Goal: Task Accomplishment & Management: Complete application form

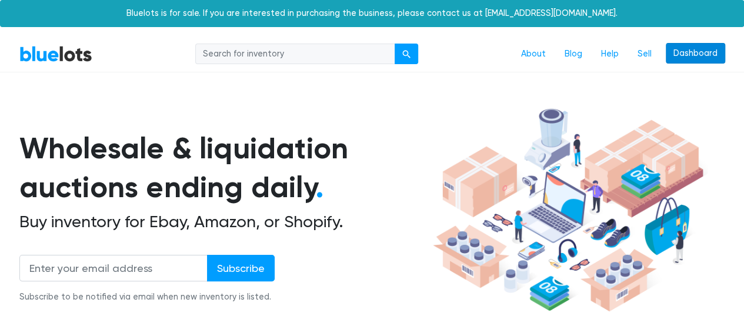
click at [685, 56] on link "Dashboard" at bounding box center [694, 53] width 59 height 21
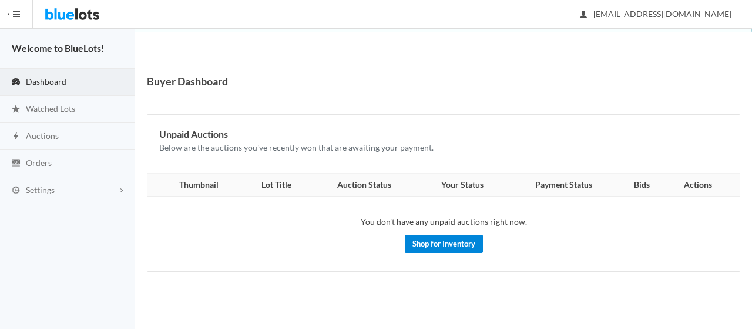
click at [438, 236] on link "Shop for Inventory" at bounding box center [444, 244] width 78 height 18
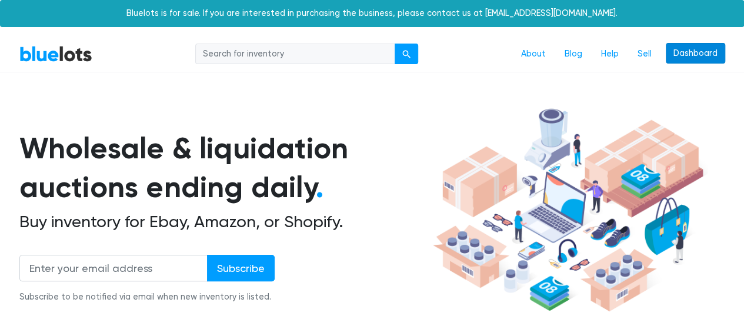
click at [701, 52] on link "Dashboard" at bounding box center [694, 53] width 59 height 21
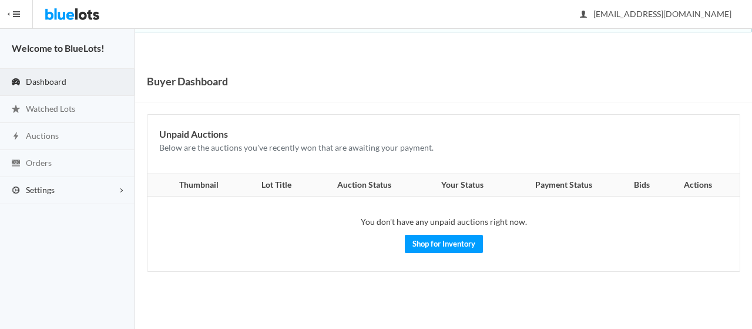
click at [91, 186] on link "Settings" at bounding box center [67, 190] width 135 height 27
click at [99, 195] on link "Settings" at bounding box center [67, 190] width 135 height 27
click at [56, 113] on link "Watched Lots" at bounding box center [67, 109] width 135 height 27
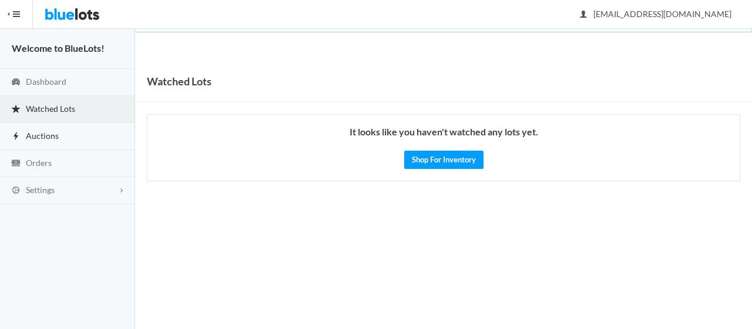
click at [61, 126] on link "Auctions" at bounding box center [67, 136] width 135 height 27
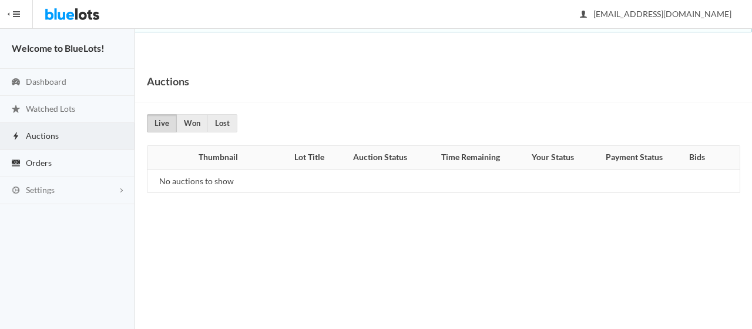
click at [64, 157] on link "Orders" at bounding box center [67, 163] width 135 height 27
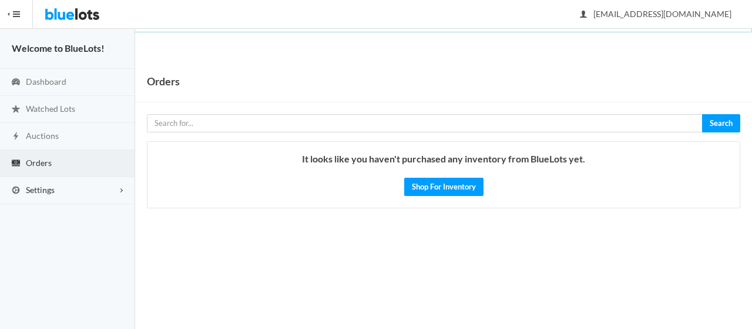
click at [86, 200] on link "Settings" at bounding box center [67, 190] width 135 height 27
click at [45, 213] on span "Buyer Profile Incomplete" at bounding box center [50, 214] width 48 height 10
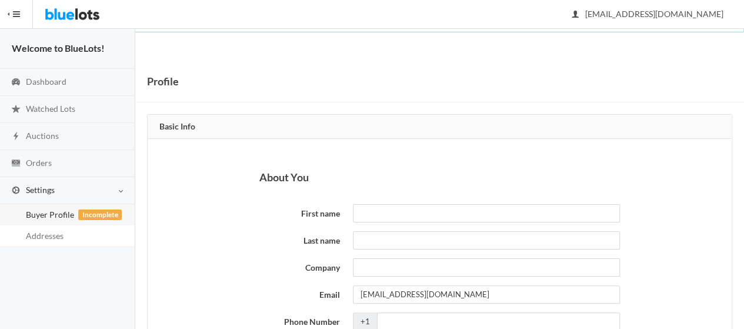
click at [42, 189] on span "Settings" at bounding box center [40, 190] width 29 height 10
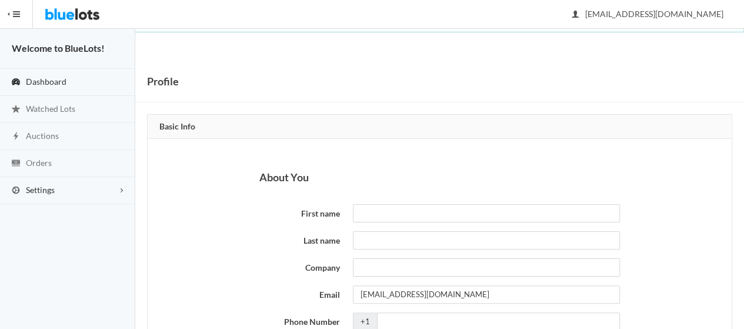
click at [53, 83] on span "Dashboard" at bounding box center [46, 81] width 41 height 10
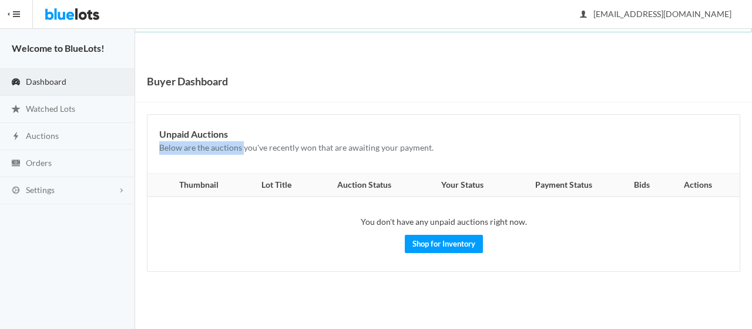
drag, startPoint x: 166, startPoint y: 149, endPoint x: 243, endPoint y: 149, distance: 77.0
click at [243, 149] on div "Unpaid Auctions Below are the auctions you've recently won that are awaiting yo…" at bounding box center [444, 144] width 593 height 58
click at [279, 149] on p "Below are the auctions you've recently won that are awaiting your payment." at bounding box center [443, 148] width 569 height 14
drag, startPoint x: 262, startPoint y: 148, endPoint x: 332, endPoint y: 150, distance: 70.6
click at [332, 150] on p "Below are the auctions you've recently won that are awaiting your payment." at bounding box center [443, 148] width 569 height 14
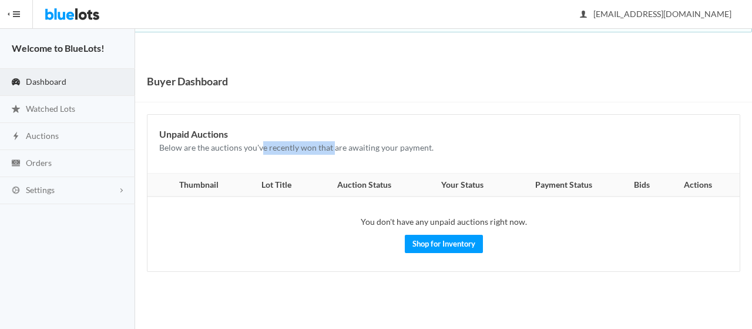
click at [332, 150] on p "Below are the auctions you've recently won that are awaiting your payment." at bounding box center [443, 148] width 569 height 14
click at [18, 14] on span "button" at bounding box center [16, 14] width 7 height 1
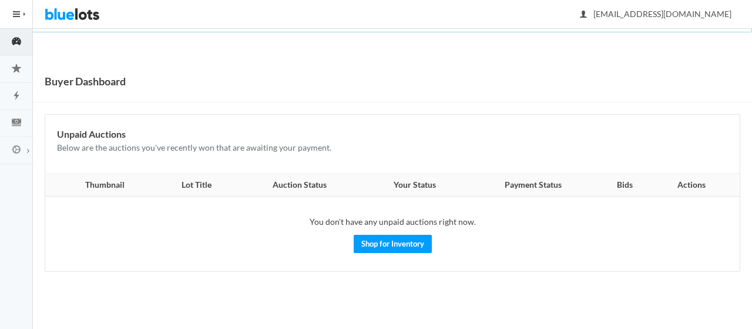
click at [11, 18] on button "HIDE MENU" at bounding box center [16, 14] width 33 height 28
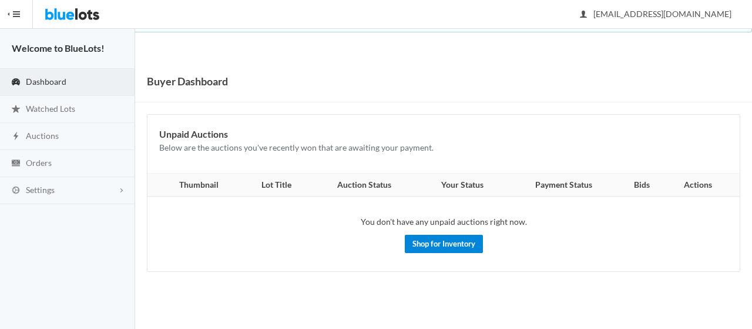
drag, startPoint x: 429, startPoint y: 253, endPoint x: 427, endPoint y: 245, distance: 8.4
click at [430, 252] on td "You don't have any unpaid auctions right now. Shop for Inventory" at bounding box center [444, 233] width 593 height 74
click at [427, 244] on link "Shop for Inventory" at bounding box center [444, 244] width 78 height 18
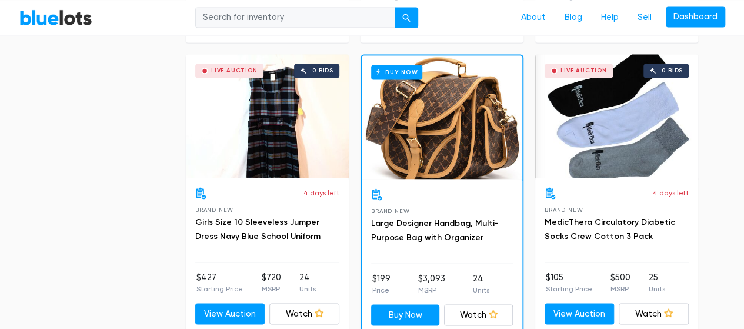
scroll to position [639, 0]
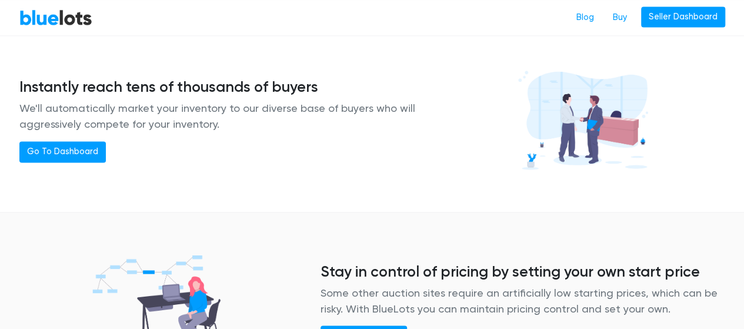
scroll to position [1058, 0]
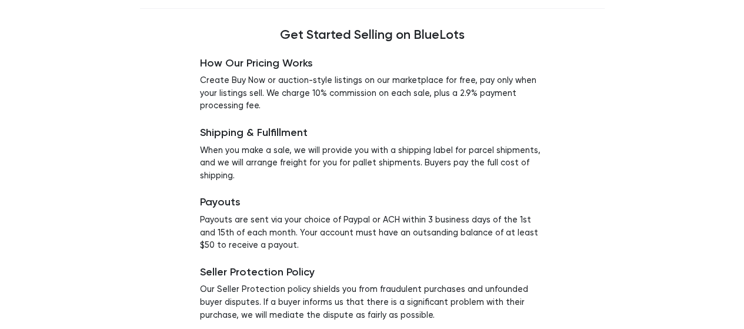
scroll to position [139, 0]
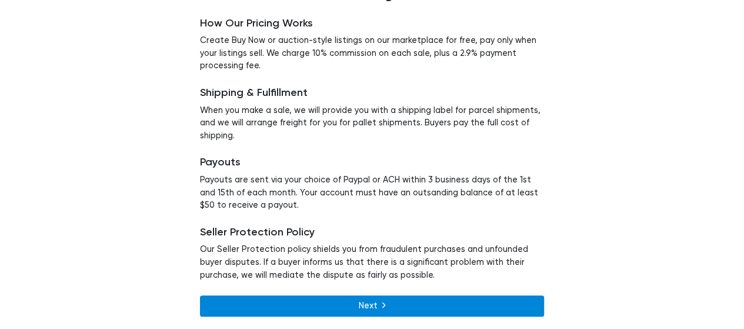
click at [389, 302] on link "Next" at bounding box center [372, 305] width 344 height 21
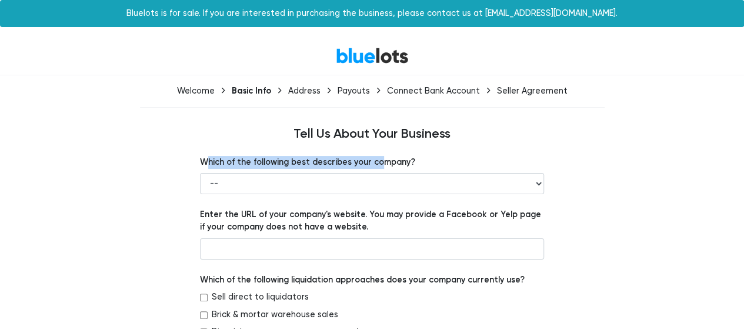
drag, startPoint x: 205, startPoint y: 165, endPoint x: 383, endPoint y: 160, distance: 178.8
click at [380, 160] on label "Which of the following best describes your company?" at bounding box center [307, 162] width 215 height 13
click at [384, 160] on label "Which of the following best describes your company?" at bounding box center [307, 162] width 215 height 13
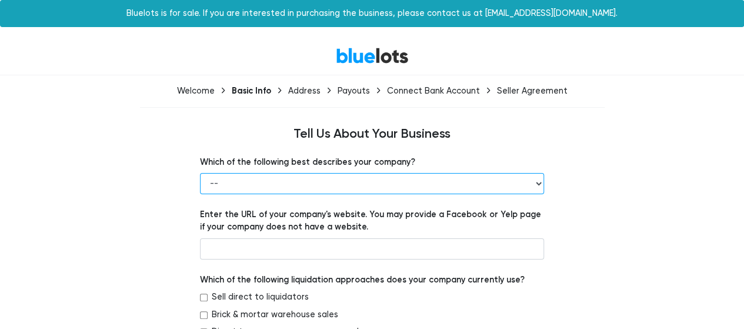
click at [383, 182] on select "-- Retailer Wholesaler Brand or Manufacturer Liquidator 3PL Other" at bounding box center [372, 183] width 344 height 21
select select "Wholesaler"
click at [200, 173] on select "-- Retailer Wholesaler Brand or Manufacturer Liquidator 3PL Other" at bounding box center [372, 183] width 344 height 21
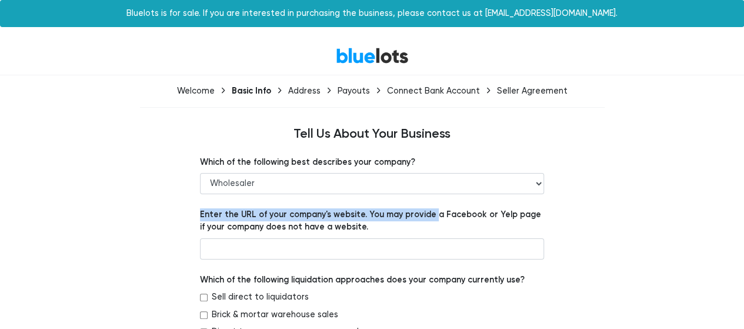
drag, startPoint x: 192, startPoint y: 209, endPoint x: 429, endPoint y: 208, distance: 237.5
click at [429, 208] on label "Enter the URL of your company's website. You may provide a Facebook or Yelp pag…" at bounding box center [372, 220] width 344 height 25
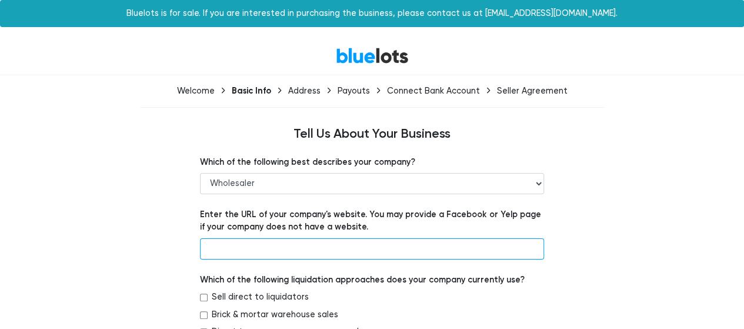
click at [355, 256] on input "text" at bounding box center [372, 248] width 344 height 21
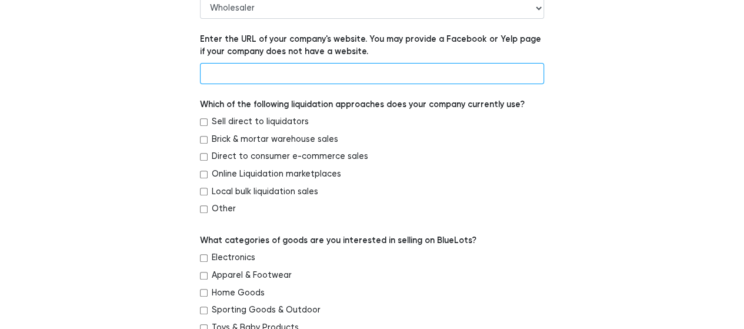
scroll to position [176, 0]
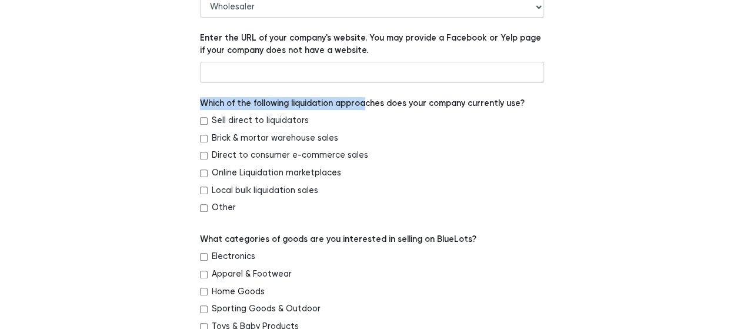
drag, startPoint x: 226, startPoint y: 108, endPoint x: 363, endPoint y: 106, distance: 137.0
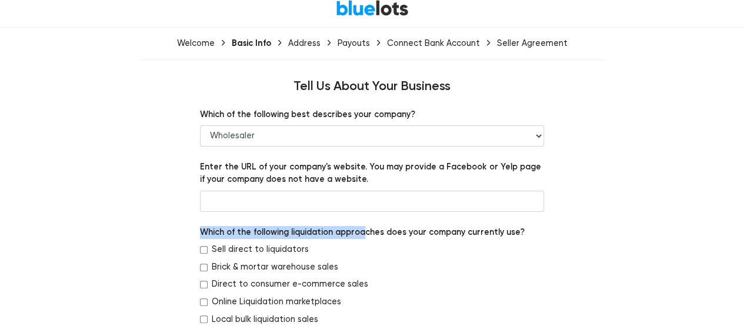
scroll to position [34, 0]
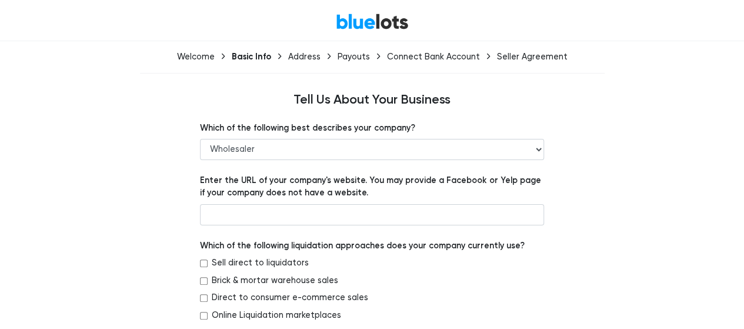
click at [248, 175] on label "Enter the URL of your company's website. You may provide a Facebook or Yelp pag…" at bounding box center [372, 186] width 344 height 25
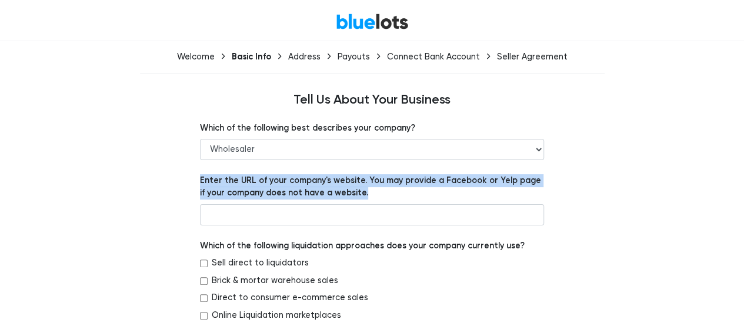
click at [248, 175] on label "Enter the URL of your company's website. You may provide a Facebook or Yelp pag…" at bounding box center [372, 186] width 344 height 25
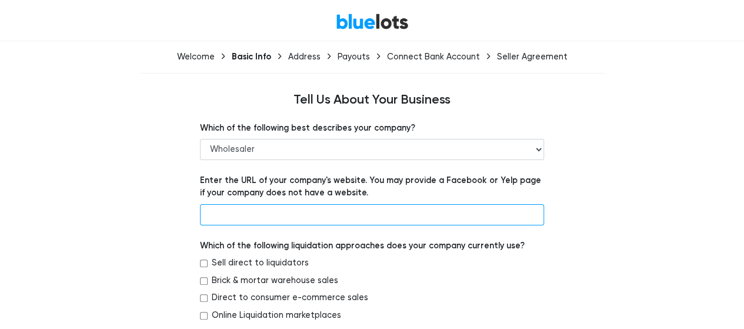
click at [384, 212] on input "text" at bounding box center [372, 214] width 344 height 21
paste input "https://www.honestonlinetrading.com/"
type input "https://www.honestonlinetrading.com/"
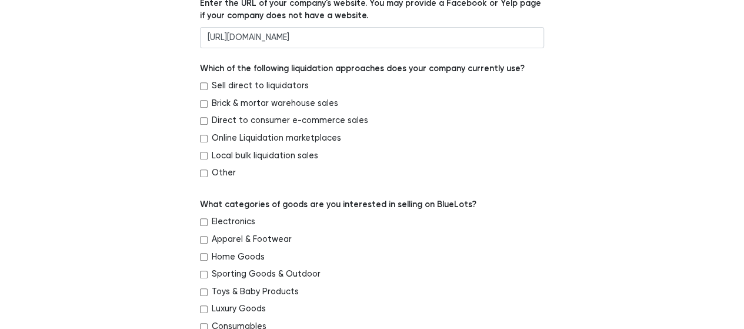
scroll to position [205, 0]
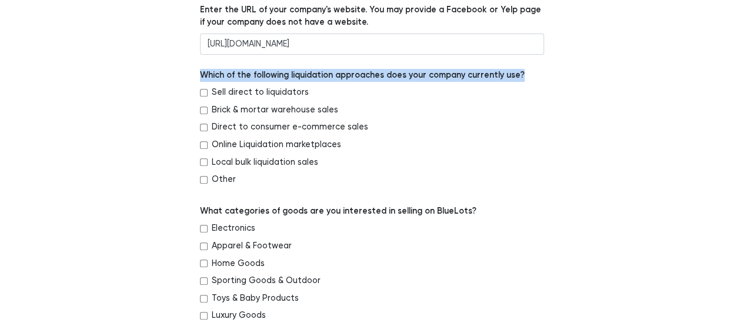
drag, startPoint x: 178, startPoint y: 73, endPoint x: 517, endPoint y: 75, distance: 339.2
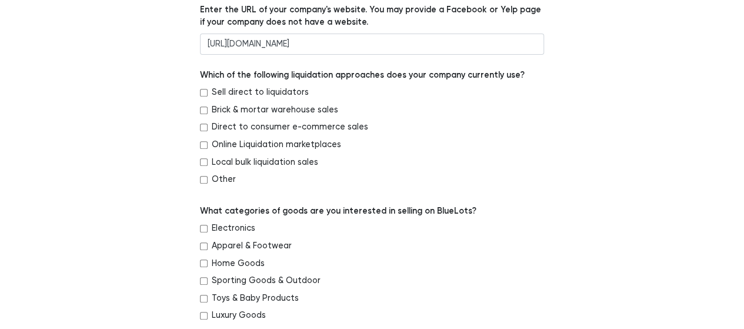
drag, startPoint x: 508, startPoint y: 75, endPoint x: 508, endPoint y: 90, distance: 15.3
click at [508, 90] on div "Sell direct to liquidators" at bounding box center [372, 95] width 344 height 18
click at [482, 76] on label "Which of the following liquidation approaches does your company currently use?" at bounding box center [362, 75] width 325 height 13
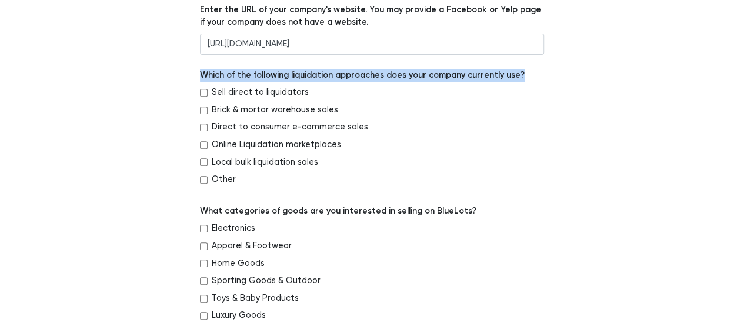
click at [482, 76] on label "Which of the following liquidation approaches does your company currently use?" at bounding box center [362, 75] width 325 height 13
copy div "Which of the following liquidation approaches does your company currently use?"
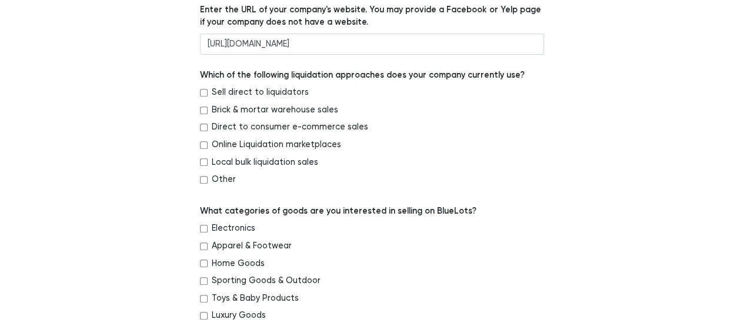
click at [236, 90] on label "Sell direct to liquidators" at bounding box center [260, 92] width 97 height 13
click at [208, 90] on input "Sell direct to liquidators" at bounding box center [204, 93] width 8 height 8
checkbox input "true"
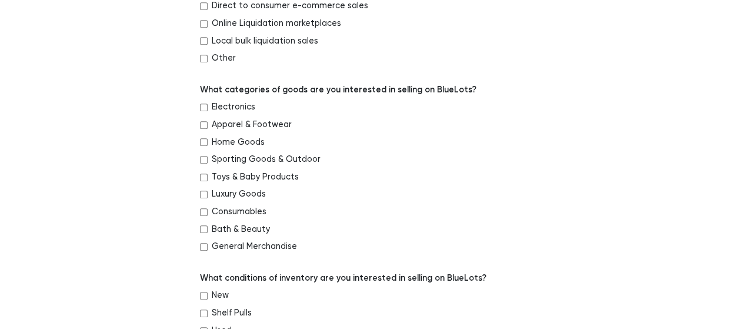
scroll to position [327, 0]
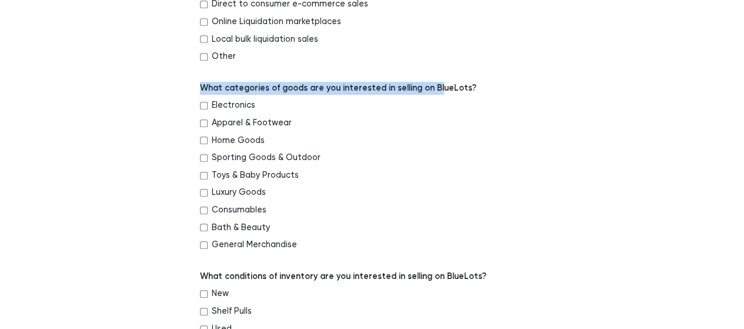
drag, startPoint x: 238, startPoint y: 85, endPoint x: 430, endPoint y: 90, distance: 192.3
click at [430, 90] on label "What categories of goods are you interested in selling on BlueLots?" at bounding box center [338, 88] width 276 height 13
click at [431, 89] on label "What categories of goods are you interested in selling on BlueLots?" at bounding box center [338, 88] width 276 height 13
drag, startPoint x: 295, startPoint y: 245, endPoint x: 212, endPoint y: 239, distance: 83.1
click at [212, 239] on div "General Merchandise" at bounding box center [372, 247] width 344 height 18
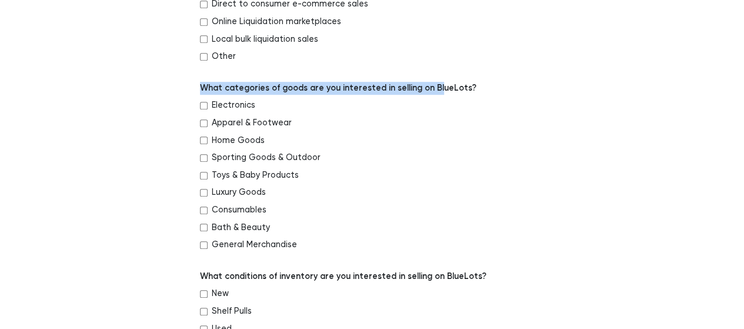
click at [212, 240] on label "General Merchandise" at bounding box center [254, 244] width 85 height 13
click at [208, 241] on input "General Merchandise" at bounding box center [204, 245] width 8 height 8
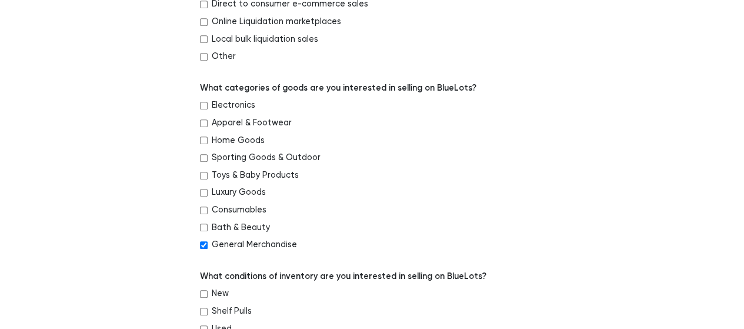
click at [212, 240] on label "General Merchandise" at bounding box center [254, 244] width 85 height 13
click at [208, 241] on input "General Merchandise" at bounding box center [204, 245] width 8 height 8
checkbox input "false"
click at [225, 140] on label "Home Goods" at bounding box center [238, 140] width 53 height 13
click at [208, 140] on input "Home Goods" at bounding box center [204, 140] width 8 height 8
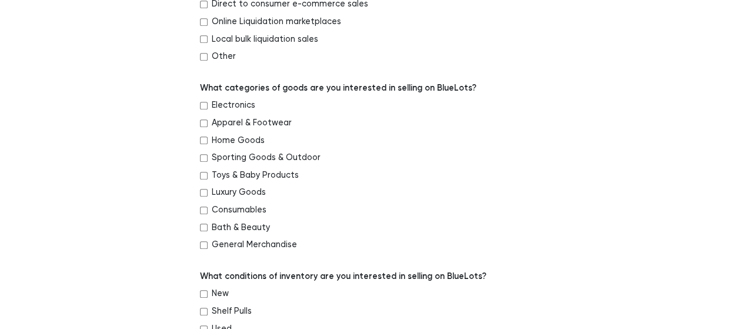
checkbox input "true"
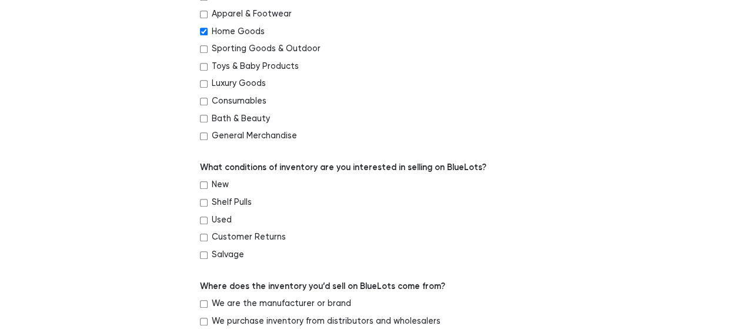
scroll to position [441, 0]
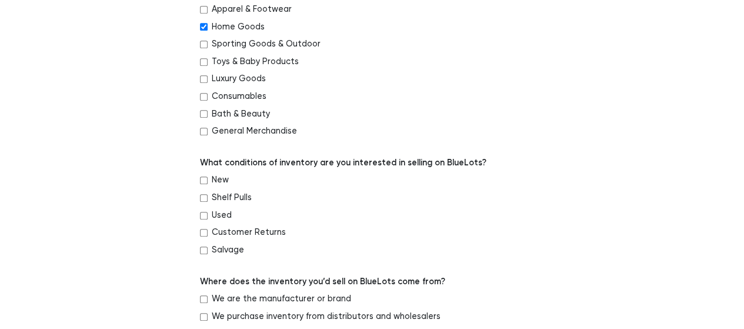
click at [220, 178] on label "New" at bounding box center [220, 179] width 17 height 13
click at [208, 178] on input "New" at bounding box center [204, 180] width 8 height 8
checkbox input "true"
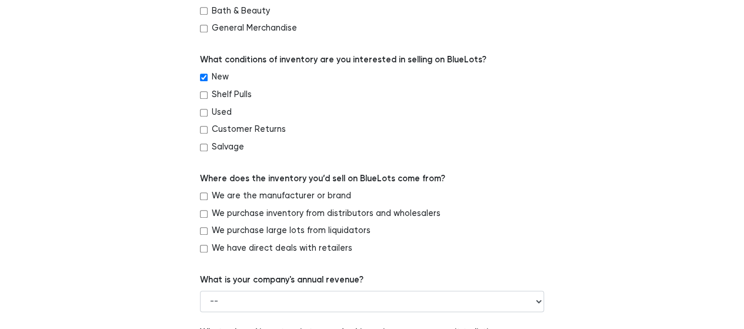
scroll to position [547, 0]
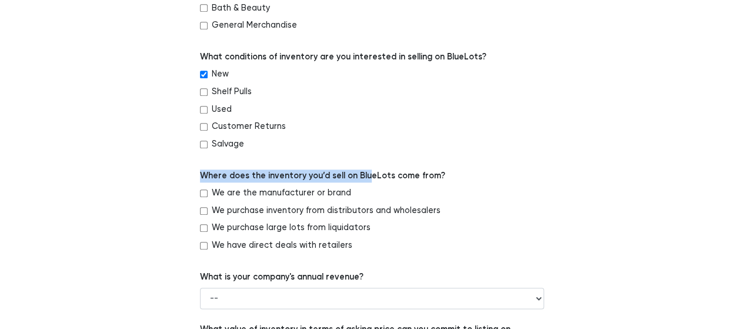
drag, startPoint x: 200, startPoint y: 176, endPoint x: 367, endPoint y: 178, distance: 167.6
click at [367, 178] on label "Where does the inventory you’d sell on BlueLots come from?" at bounding box center [322, 175] width 245 height 13
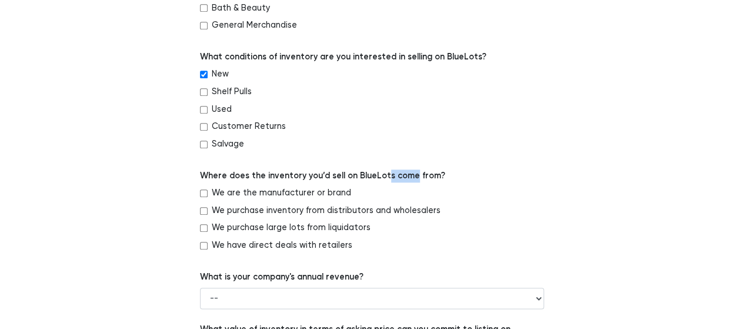
drag, startPoint x: 380, startPoint y: 177, endPoint x: 413, endPoint y: 177, distance: 32.3
click at [410, 177] on label "Where does the inventory you’d sell on BlueLots come from?" at bounding box center [322, 175] width 245 height 13
click at [413, 177] on label "Where does the inventory you’d sell on BlueLots come from?" at bounding box center [322, 175] width 245 height 13
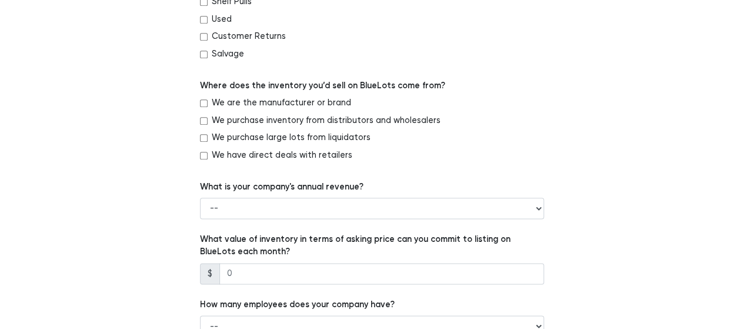
scroll to position [651, 0]
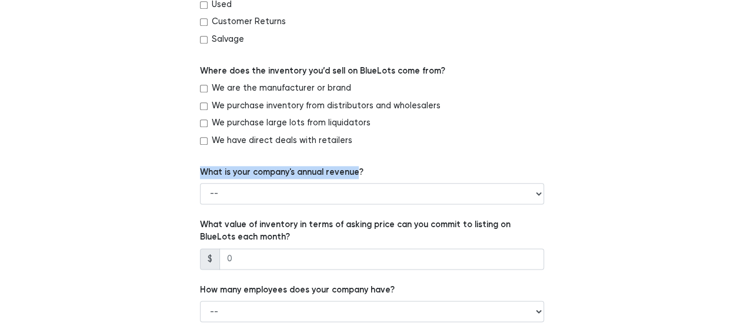
drag, startPoint x: 192, startPoint y: 172, endPoint x: 362, endPoint y: 176, distance: 170.5
click at [359, 176] on div "Which of the following best describes your company? -- Retailer Wholesaler Bran…" at bounding box center [372, 1] width 362 height 995
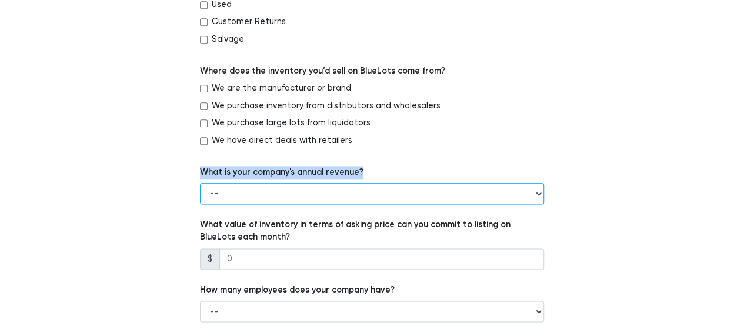
click at [386, 200] on select "-- Less than $100,000 $100,000 to $500,000 $500,000 to $1,000,000 $1,000,000 to…" at bounding box center [372, 193] width 344 height 21
select select "Less than $100,000"
click at [200, 183] on select "-- Less than $100,000 $100,000 to $500,000 $500,000 to $1,000,000 $1,000,000 to…" at bounding box center [372, 193] width 344 height 21
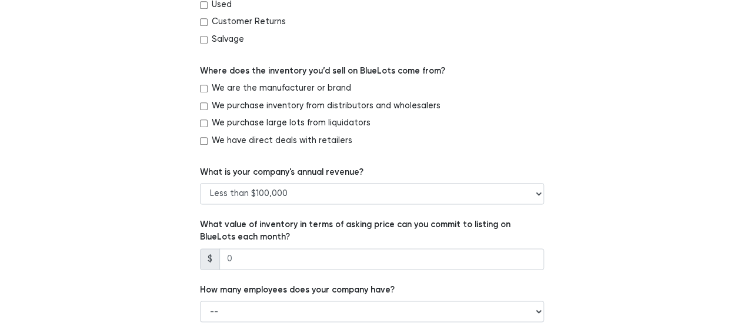
click at [180, 200] on div "Which of the following best describes your company? -- Retailer Wholesaler Bran…" at bounding box center [372, 1] width 723 height 995
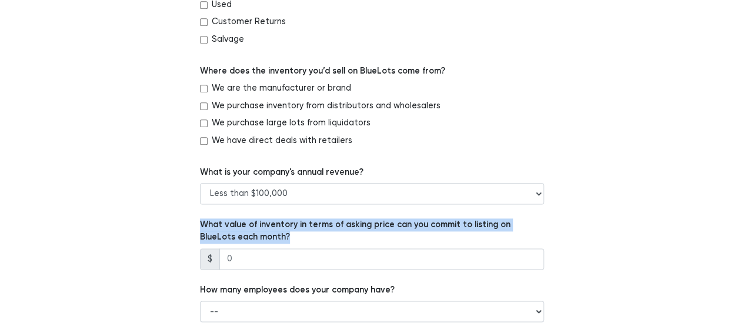
drag, startPoint x: 195, startPoint y: 210, endPoint x: 536, endPoint y: 233, distance: 341.8
click at [536, 233] on div "Which of the following best describes your company? -- Retailer Wholesaler Bran…" at bounding box center [372, 1] width 362 height 995
copy label "What value of inventory in terms of asking price can you commit to listing on B…"
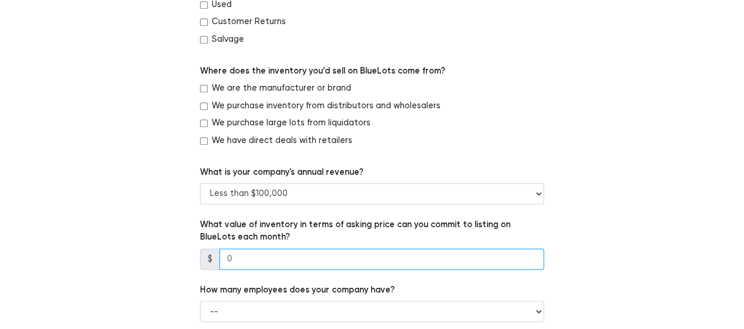
click at [303, 259] on input "number" at bounding box center [381, 258] width 325 height 21
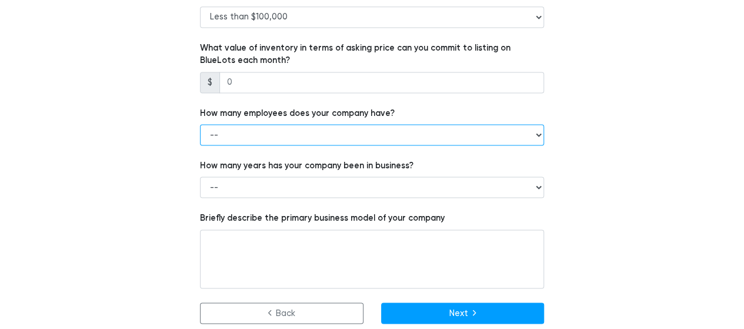
click at [308, 127] on select "-- 1 - 5 6 - 20 21 - 50 More than 50" at bounding box center [372, 134] width 344 height 21
select select "6 - 20"
click at [200, 124] on select "-- 1 - 5 6 - 20 21 - 50 More than 50" at bounding box center [372, 134] width 344 height 21
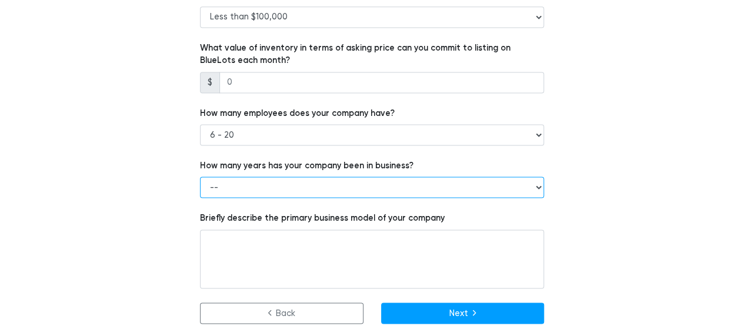
click at [284, 180] on select "-- Less than 1 year 1 to 3 years 4+ years" at bounding box center [372, 186] width 344 height 21
select select "Less than 1 year"
click at [200, 176] on select "-- Less than 1 year 1 to 3 years 4+ years" at bounding box center [372, 186] width 344 height 21
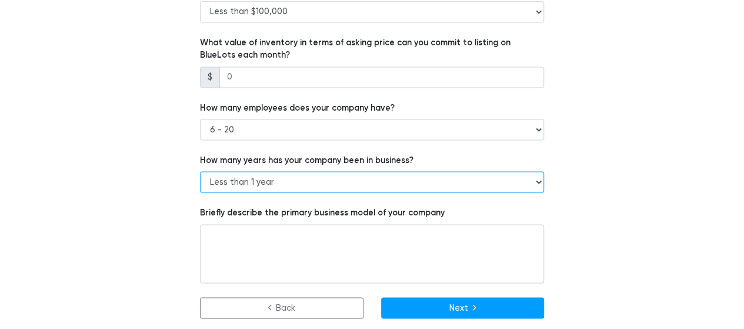
scroll to position [835, 0]
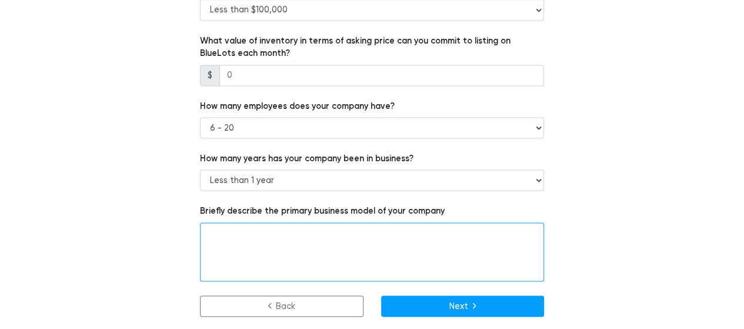
click at [330, 247] on textarea at bounding box center [372, 251] width 344 height 59
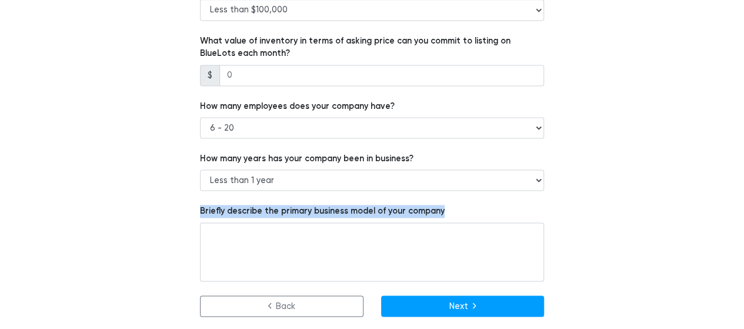
drag, startPoint x: 181, startPoint y: 207, endPoint x: 516, endPoint y: 205, distance: 335.1
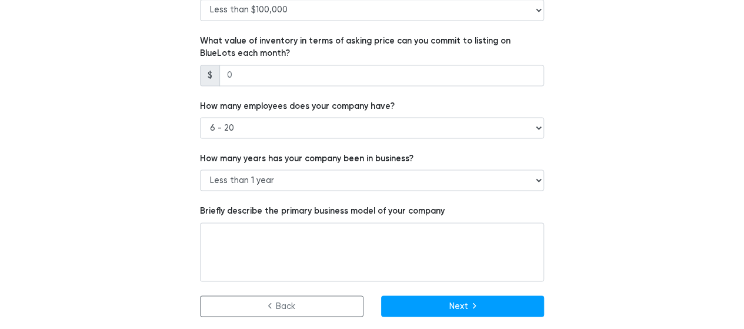
click at [516, 205] on div "Briefly describe the primary business model of your company" at bounding box center [372, 243] width 344 height 76
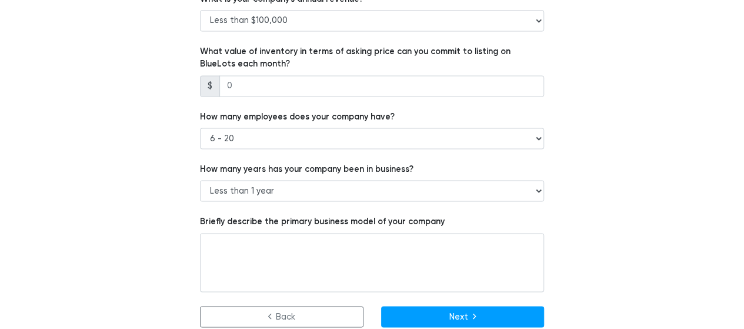
scroll to position [658, 0]
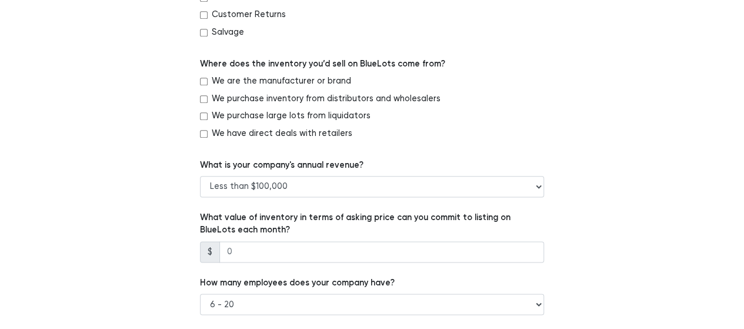
drag, startPoint x: 230, startPoint y: 84, endPoint x: 340, endPoint y: 85, distance: 109.9
click at [340, 85] on label "We are the manufacturer or brand" at bounding box center [281, 81] width 139 height 13
drag, startPoint x: 215, startPoint y: 102, endPoint x: 421, endPoint y: 98, distance: 206.4
click at [421, 98] on div "We purchase inventory from distributors and wholesalers" at bounding box center [372, 101] width 344 height 18
drag, startPoint x: 212, startPoint y: 115, endPoint x: 354, endPoint y: 112, distance: 142.3
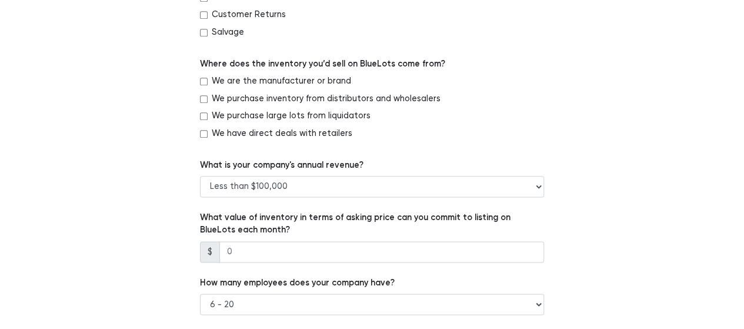
click at [354, 112] on label "We purchase large lots from liquidators" at bounding box center [291, 115] width 159 height 13
click at [314, 63] on label "Where does the inventory you’d sell on BlueLots come from?" at bounding box center [322, 64] width 245 height 13
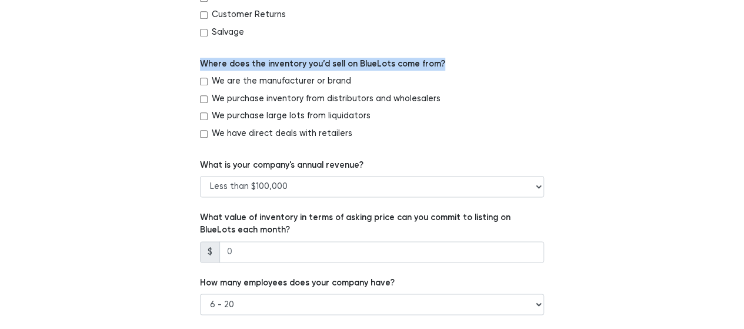
click at [314, 63] on label "Where does the inventory you’d sell on BlueLots come from?" at bounding box center [322, 64] width 245 height 13
copy div "Where does the inventory you’d sell on BlueLots come from?"
click at [203, 95] on input "We purchase inventory from distributors and wholesalers" at bounding box center [204, 99] width 8 height 8
checkbox input "true"
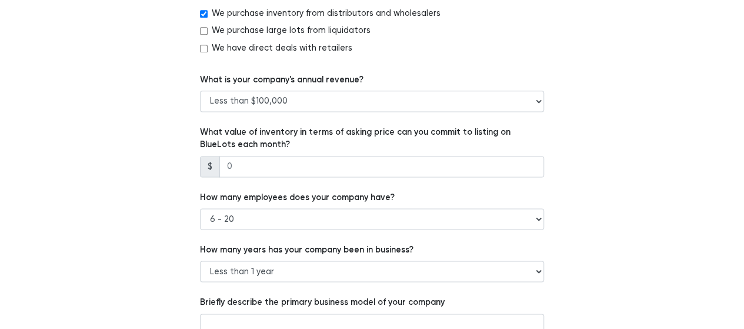
scroll to position [782, 0]
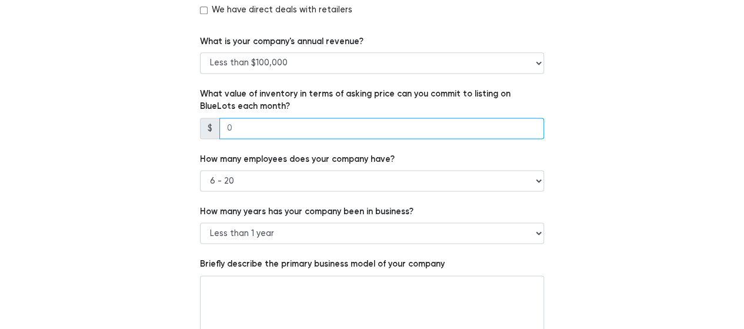
click at [265, 124] on input "number" at bounding box center [381, 128] width 325 height 21
type input "15"
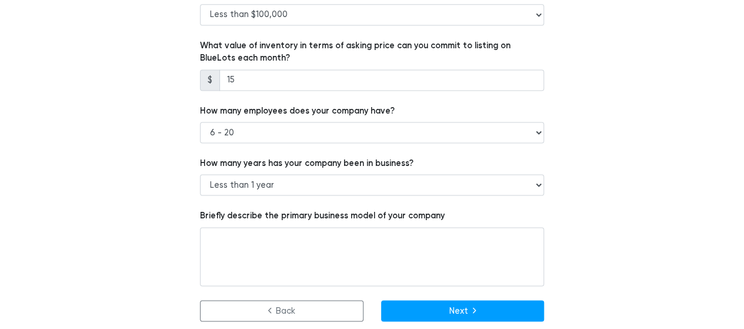
scroll to position [835, 0]
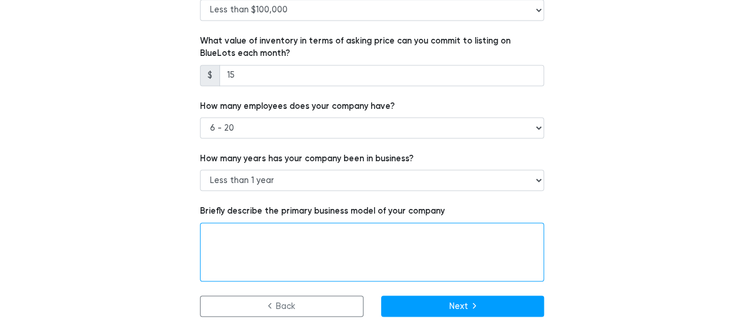
click at [303, 271] on textarea at bounding box center [372, 251] width 344 height 59
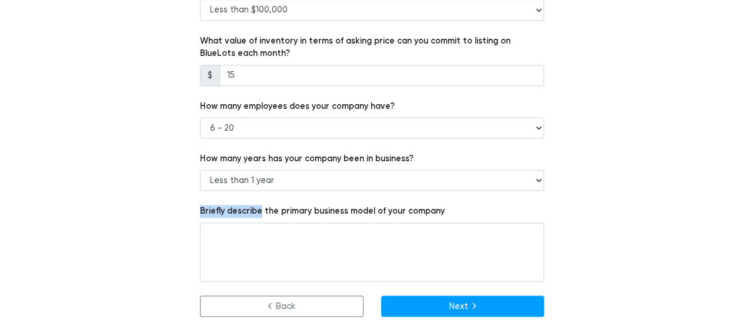
drag, startPoint x: 192, startPoint y: 210, endPoint x: 259, endPoint y: 209, distance: 66.4
click at [201, 209] on label "Briefly describe the primary business model of your company" at bounding box center [322, 211] width 245 height 13
drag, startPoint x: 201, startPoint y: 209, endPoint x: 434, endPoint y: 213, distance: 233.4
click at [434, 213] on label "Briefly describe the primary business model of your company" at bounding box center [322, 211] width 245 height 13
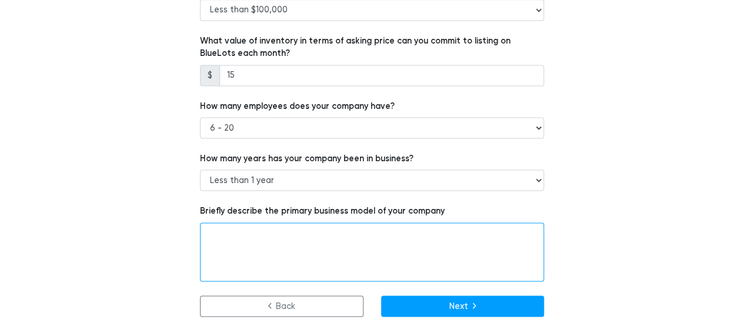
click at [292, 257] on textarea at bounding box center [372, 251] width 344 height 59
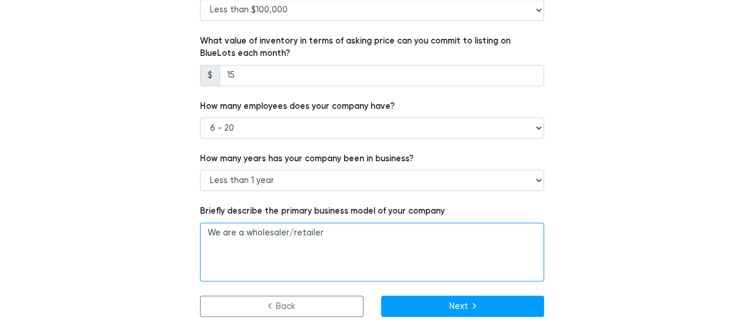
click at [315, 238] on textarea "We are a wholesaler/retailer" at bounding box center [372, 251] width 344 height 59
click at [0, 0] on qb-div "Add Punctuation wholesaler/retailer ." at bounding box center [0, 0] width 0 height 0
type textarea "We are a wholesaler/retailer."
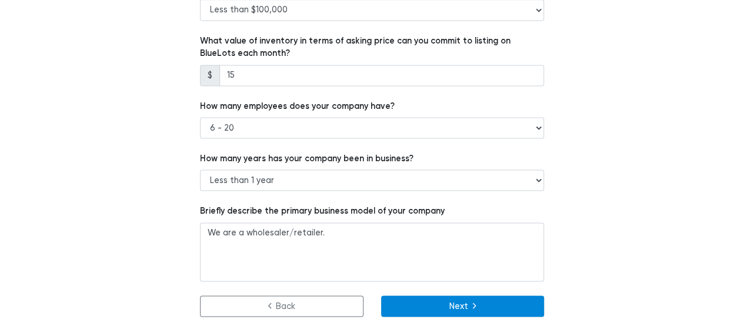
click at [443, 299] on button "Next" at bounding box center [462, 305] width 163 height 21
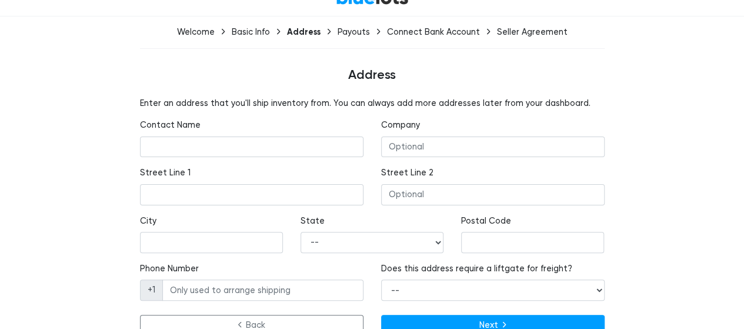
scroll to position [80, 0]
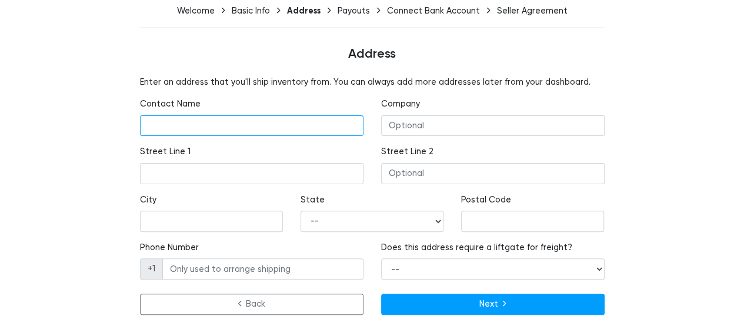
click at [210, 128] on input "text" at bounding box center [251, 125] width 223 height 21
type input "Adnan Shakeel"
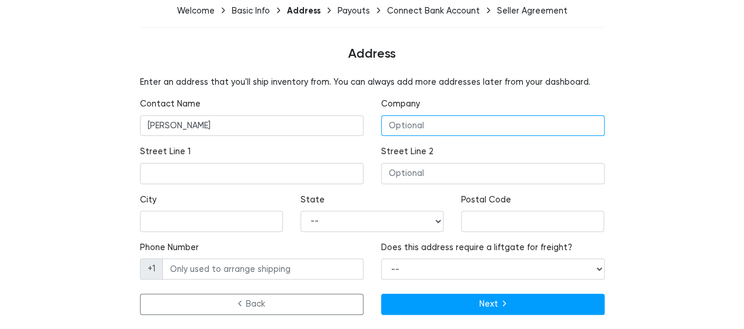
type input "Honest Online Trading LLC"
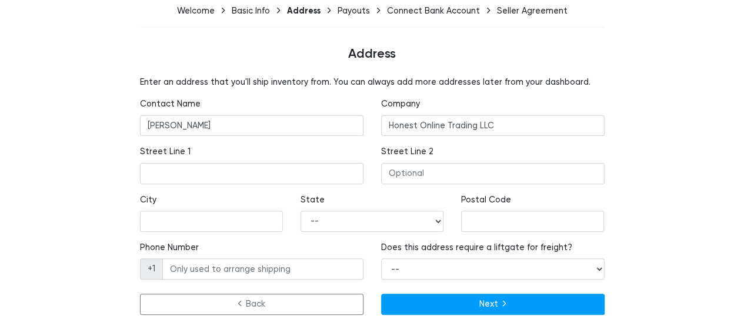
type input "975 W TENNYSON RD"
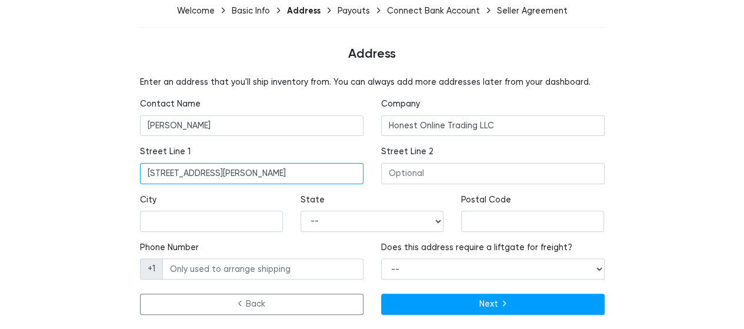
type input "APT 105"
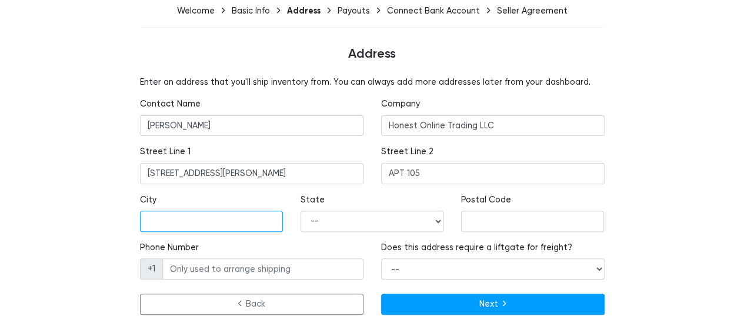
type input "Hayward"
type input "94544"
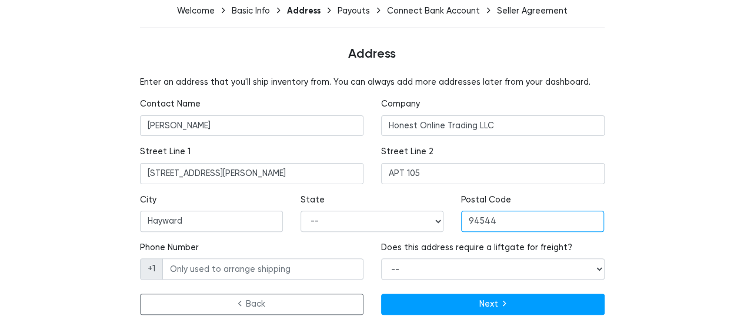
type input "13412089300"
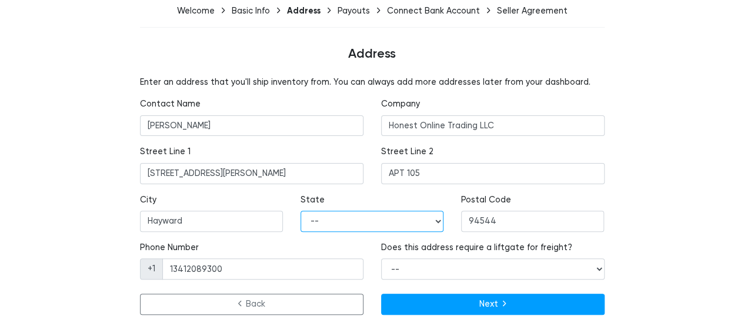
click at [406, 218] on select "-- Alabama Alaska Arizona Arkansas California Colorado Connecticut Delaware Dis…" at bounding box center [371, 220] width 143 height 21
click at [300, 210] on select "-- Alabama Alaska Arizona Arkansas California Colorado Connecticut Delaware Dis…" at bounding box center [371, 220] width 143 height 21
drag, startPoint x: 344, startPoint y: 224, endPoint x: 341, endPoint y: 212, distance: 12.3
click at [344, 224] on select "-- Alabama Alaska Arizona Arkansas California Colorado Connecticut Delaware Dis…" at bounding box center [371, 220] width 143 height 21
select select "CA"
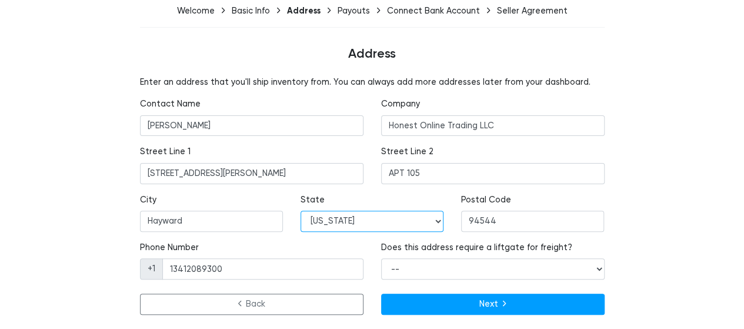
click at [300, 210] on select "-- Alabama Alaska Arizona Arkansas California Colorado Connecticut Delaware Dis…" at bounding box center [371, 220] width 143 height 21
click at [664, 192] on div "Enter an address that you'll ship inventory from. You can always add more addre…" at bounding box center [372, 197] width 723 height 243
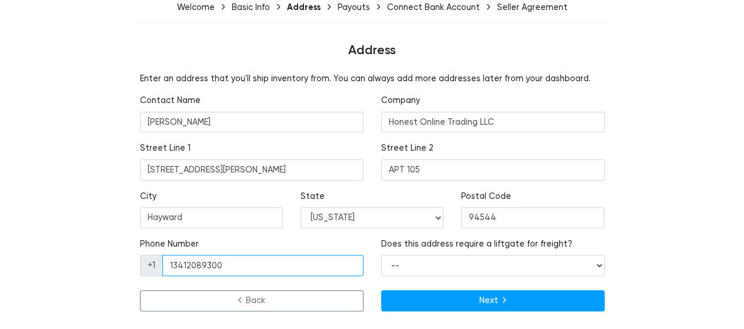
click at [174, 258] on input "13412089300" at bounding box center [262, 265] width 201 height 21
type input "3412089300"
click at [666, 215] on div "Enter an address that you'll ship inventory from. You can always add more addre…" at bounding box center [372, 193] width 723 height 243
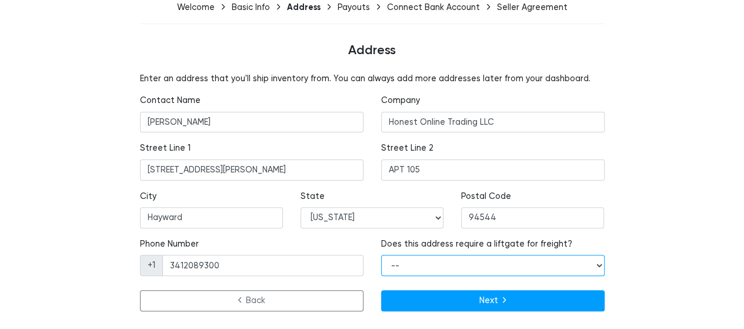
click at [531, 271] on select "-- Yes No" at bounding box center [492, 265] width 223 height 21
click at [511, 265] on select "-- Yes No" at bounding box center [492, 265] width 223 height 21
select select "true"
click at [381, 255] on select "-- Yes No" at bounding box center [492, 265] width 223 height 21
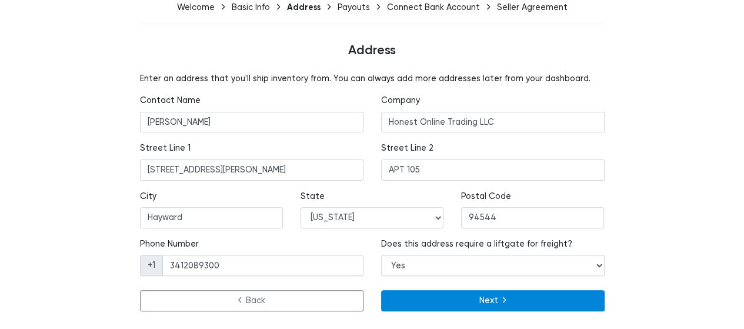
click at [486, 297] on button "Next" at bounding box center [492, 300] width 223 height 21
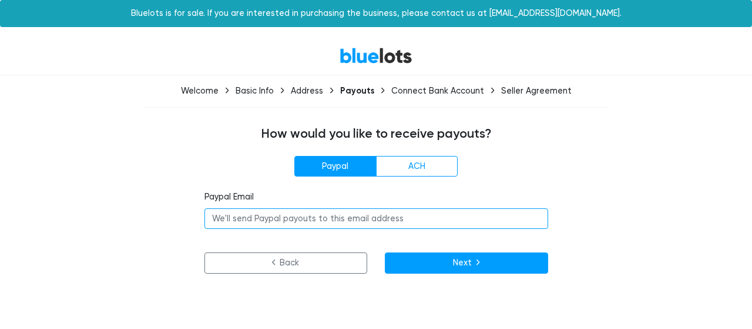
click at [286, 222] on input "email" at bounding box center [377, 218] width 344 height 21
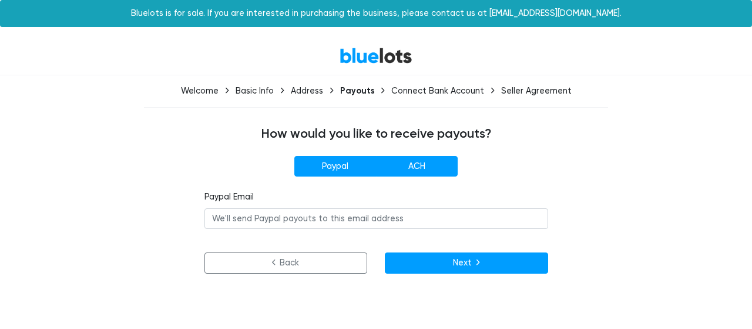
click at [428, 169] on label "ACH" at bounding box center [417, 166] width 82 height 21
radio input"] "true"
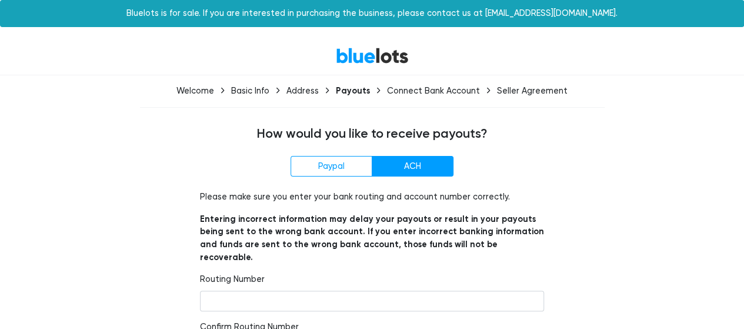
scroll to position [170, 0]
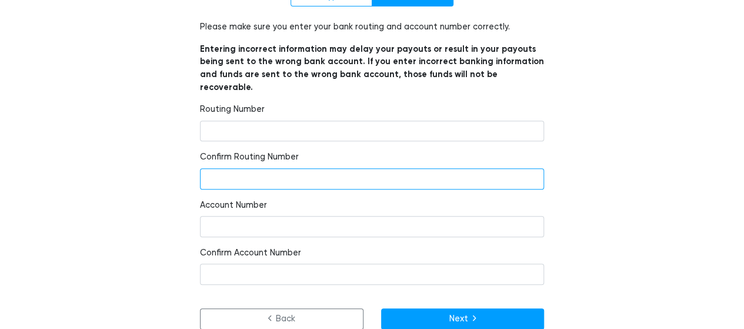
drag, startPoint x: 272, startPoint y: 162, endPoint x: 253, endPoint y: 175, distance: 22.5
click at [283, 168] on input "number" at bounding box center [372, 178] width 344 height 21
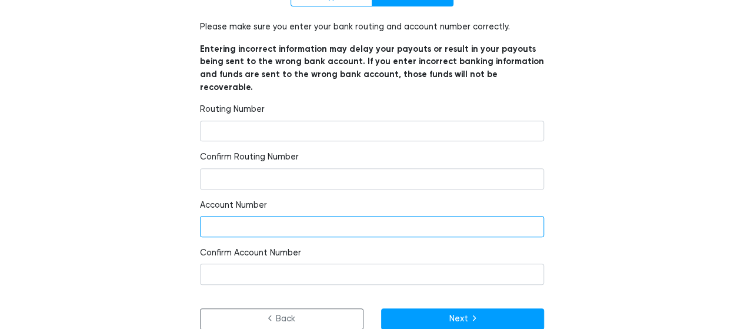
click at [248, 216] on input "number" at bounding box center [372, 226] width 344 height 21
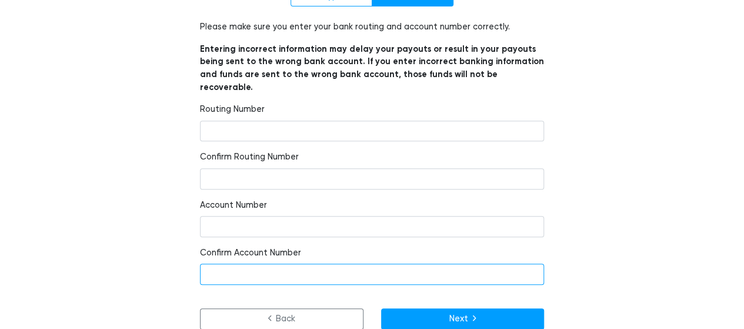
click at [292, 263] on input "number" at bounding box center [372, 273] width 344 height 21
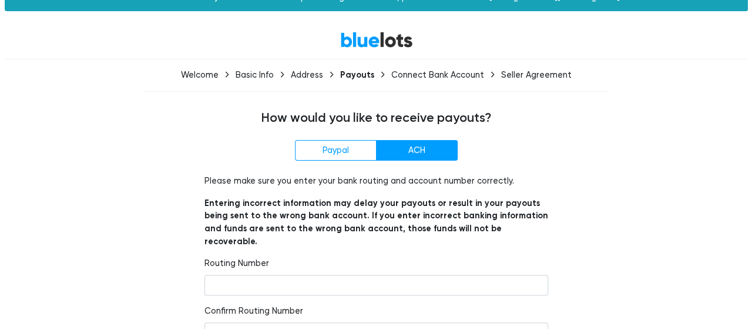
scroll to position [0, 0]
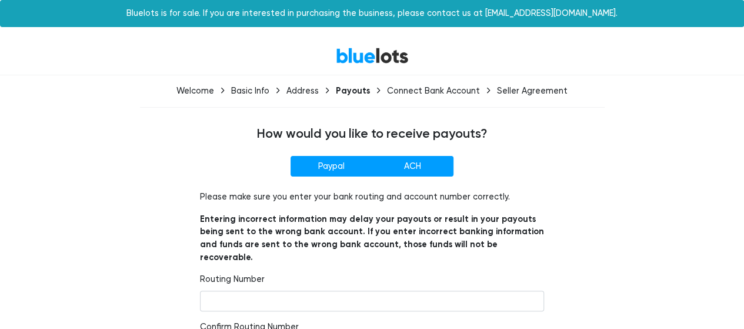
click at [330, 161] on label "Paypal" at bounding box center [331, 166] width 82 height 21
radio input"] "true"
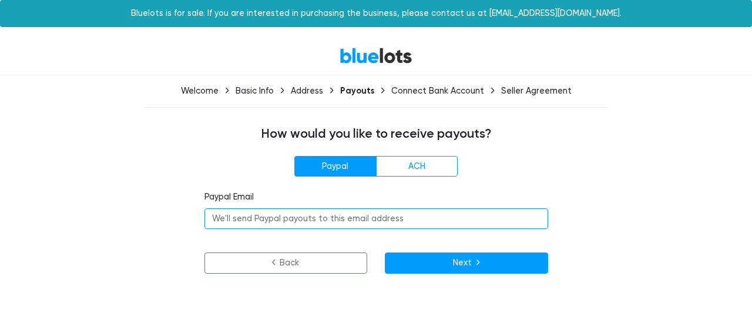
click at [349, 220] on input "email" at bounding box center [377, 218] width 344 height 21
type input "procurement@honestonlinetrading.com"
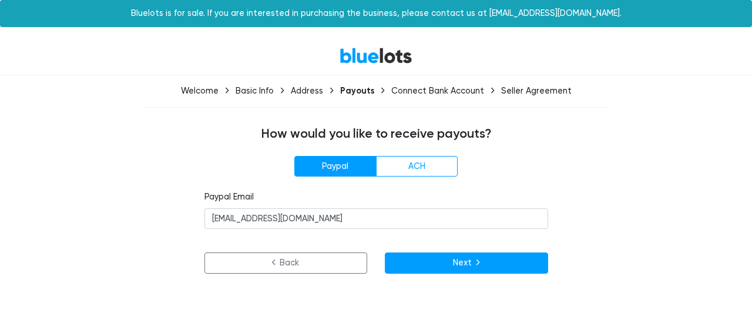
click at [327, 239] on form "Paypal ACH Paypal Email procurement@honestonlinetrading.com Please make sure yo…" at bounding box center [377, 215] width 344 height 118
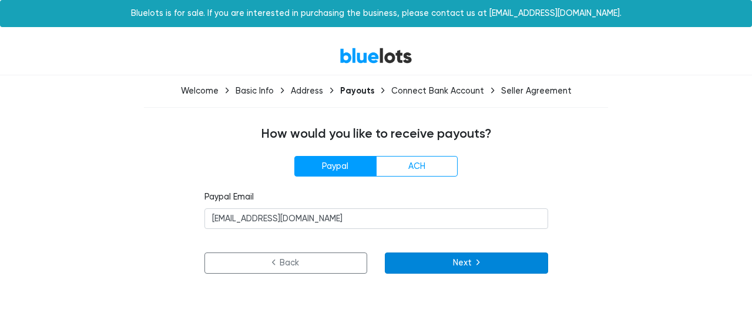
click at [477, 259] on icon "submit" at bounding box center [478, 262] width 3 height 10
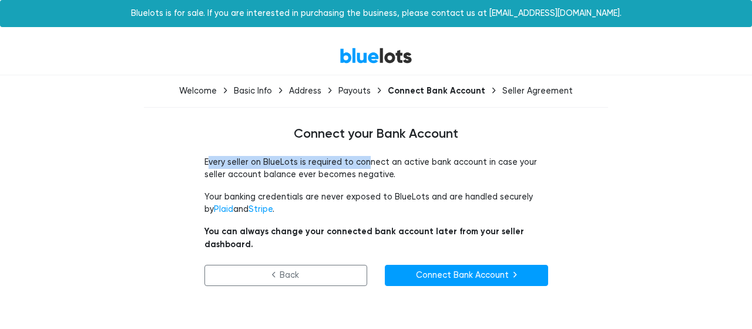
drag, startPoint x: 206, startPoint y: 162, endPoint x: 363, endPoint y: 159, distance: 156.4
click at [363, 159] on p "Every seller on BlueLots is required to connect an active bank account in case …" at bounding box center [377, 168] width 344 height 25
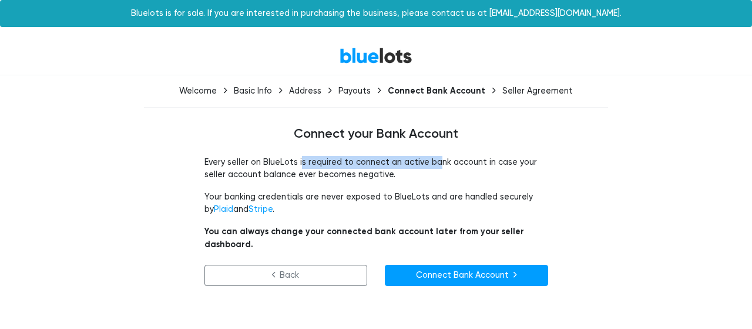
drag, startPoint x: 299, startPoint y: 160, endPoint x: 431, endPoint y: 162, distance: 132.3
click at [431, 162] on p "Every seller on BlueLots is required to connect an active bank account in case …" at bounding box center [377, 168] width 344 height 25
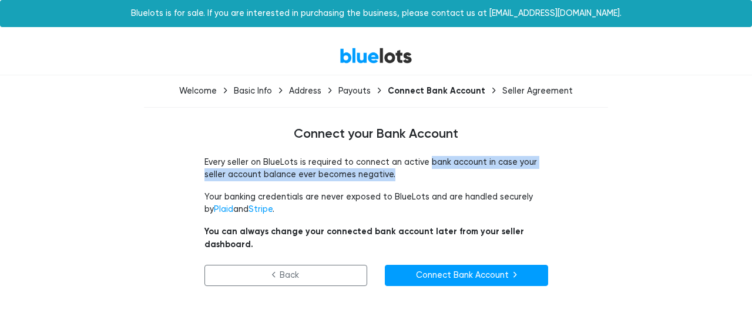
drag, startPoint x: 420, startPoint y: 161, endPoint x: 376, endPoint y: 172, distance: 44.9
click at [376, 172] on p "Every seller on BlueLots is required to connect an active bank account in case …" at bounding box center [377, 168] width 344 height 25
drag, startPoint x: 376, startPoint y: 173, endPoint x: 287, endPoint y: 179, distance: 89.5
click at [377, 174] on p "Every seller on BlueLots is required to connect an active bank account in case …" at bounding box center [377, 168] width 344 height 25
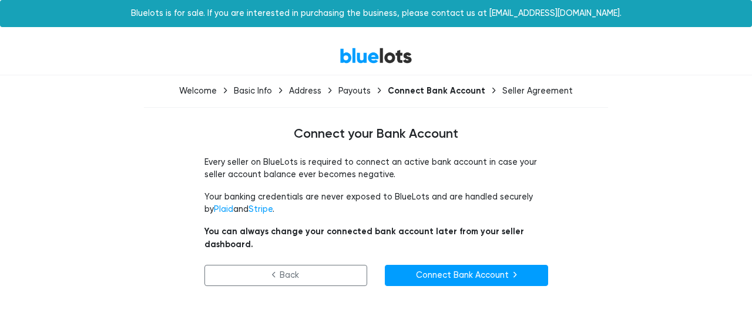
click at [193, 191] on div "Every seller on BlueLots is required to connect an active bank account in case …" at bounding box center [376, 228] width 723 height 144
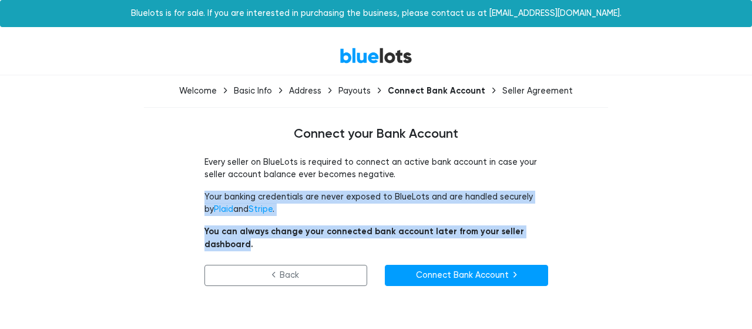
drag, startPoint x: 193, startPoint y: 191, endPoint x: 540, endPoint y: 229, distance: 348.9
click at [540, 229] on div "Every seller on BlueLots is required to connect an active bank account in case …" at bounding box center [376, 228] width 723 height 144
drag, startPoint x: 540, startPoint y: 229, endPoint x: 540, endPoint y: 223, distance: 5.9
click at [541, 229] on p "You can always change your connected bank account later from your seller dashbo…" at bounding box center [377, 237] width 344 height 25
click at [540, 223] on div "Every seller on BlueLots is required to connect an active bank account in case …" at bounding box center [377, 228] width 362 height 144
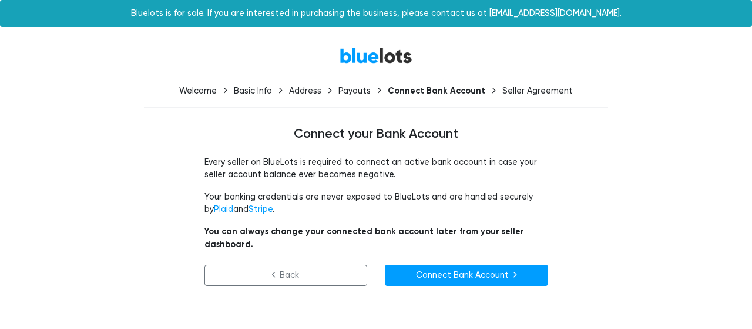
click at [514, 89] on div "Seller Agreement" at bounding box center [538, 91] width 71 height 10
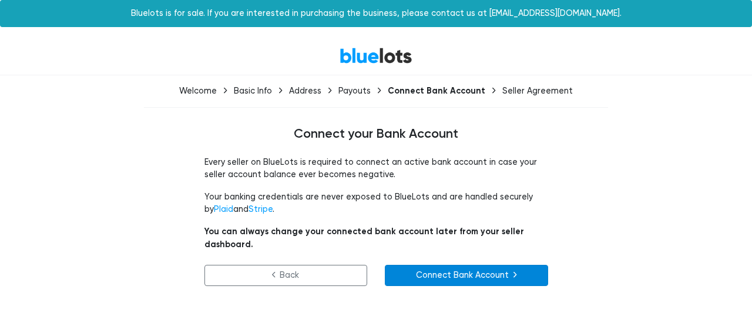
click at [502, 265] on link "Connect Bank Account" at bounding box center [466, 275] width 163 height 21
